Goal: Information Seeking & Learning: Learn about a topic

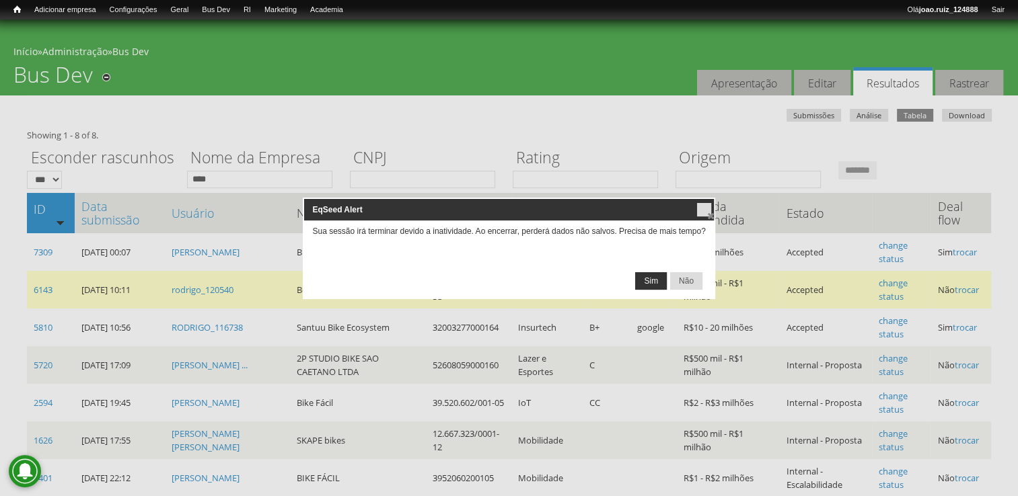
drag, startPoint x: 654, startPoint y: 279, endPoint x: 654, endPoint y: 287, distance: 7.4
click at [654, 287] on span "Sim" at bounding box center [651, 281] width 30 height 16
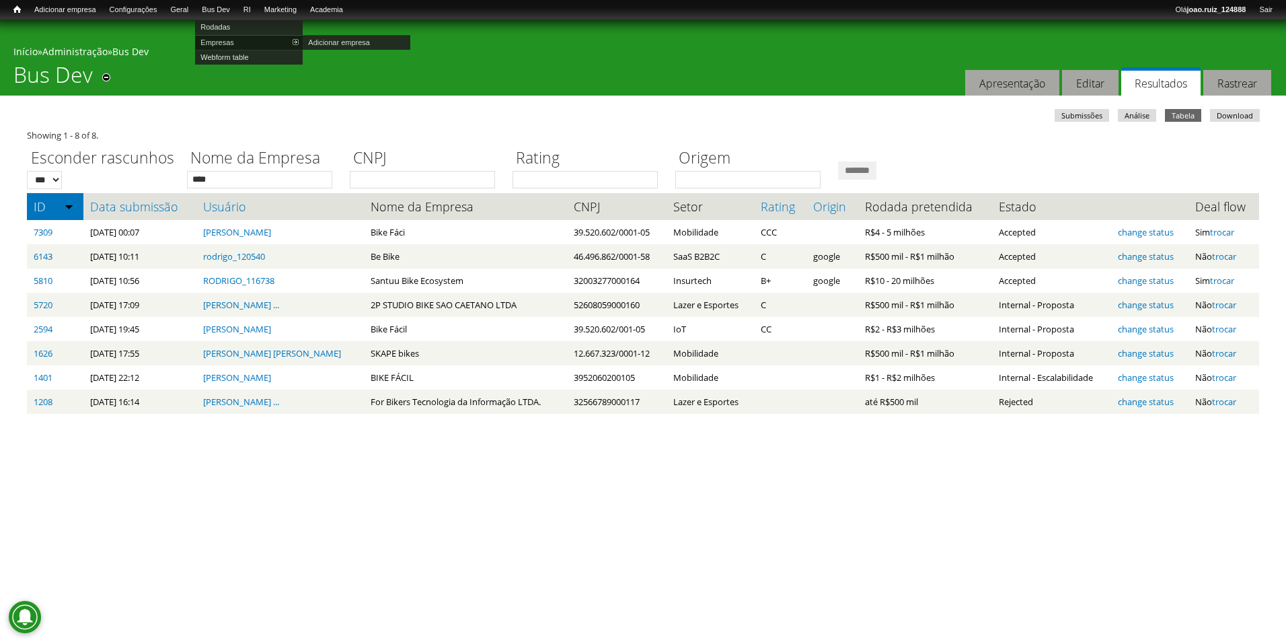
click at [235, 39] on link "Empresas" at bounding box center [249, 42] width 108 height 15
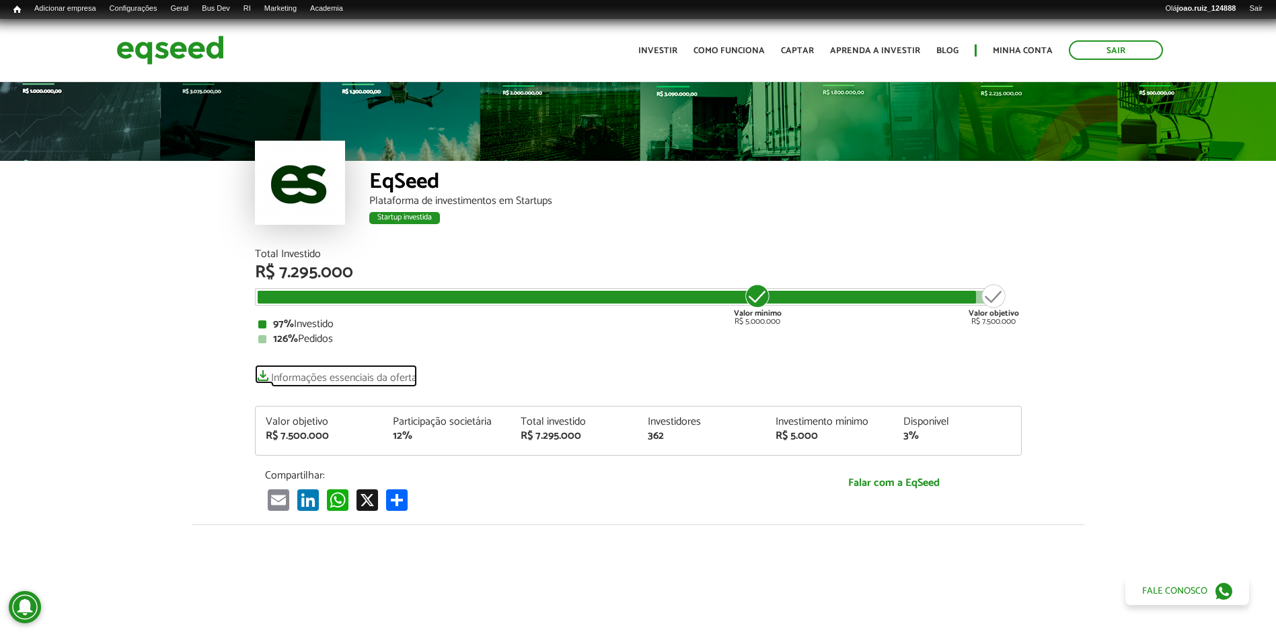
click at [406, 372] on link "Informações essenciais da oferta" at bounding box center [336, 374] width 162 height 19
